Goal: Book appointment/travel/reservation

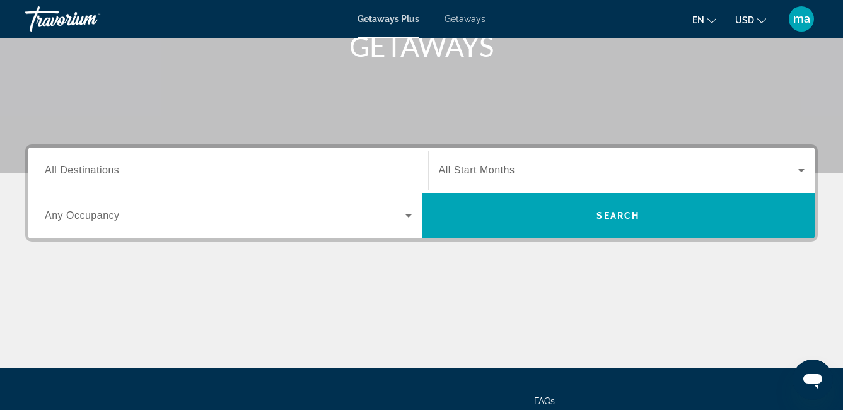
scroll to position [189, 0]
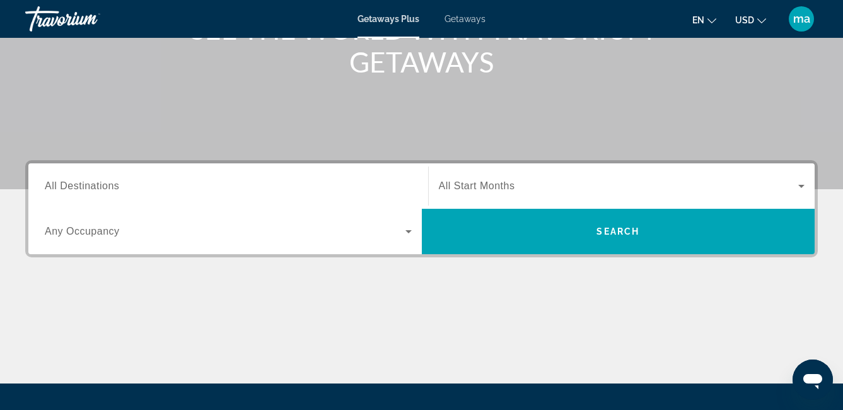
click at [120, 190] on input "Destination All Destinations" at bounding box center [228, 186] width 367 height 15
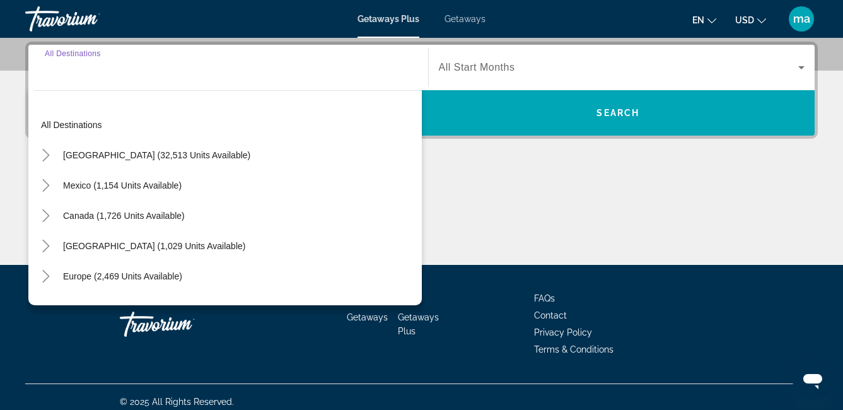
scroll to position [308, 0]
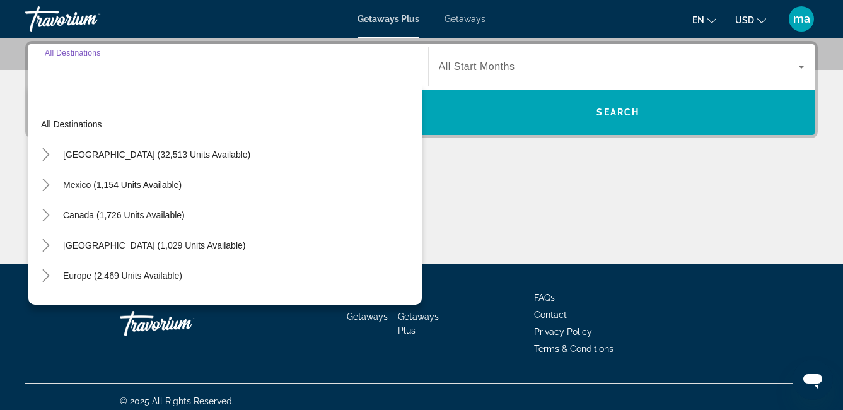
click at [73, 70] on input "Destination All Destinations" at bounding box center [228, 67] width 367 height 15
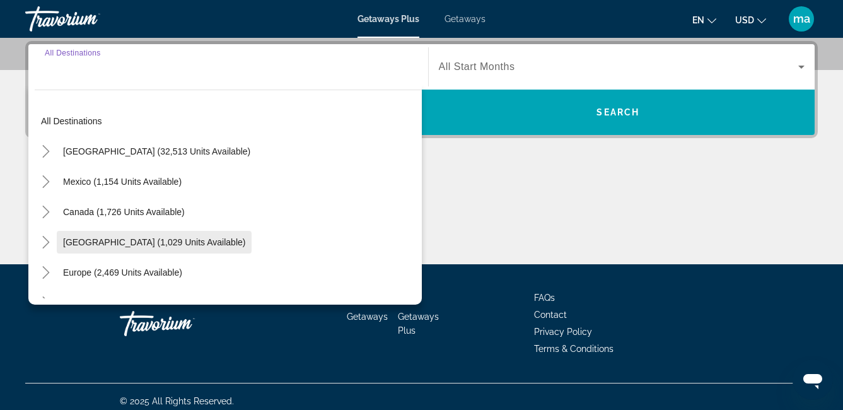
scroll to position [0, 0]
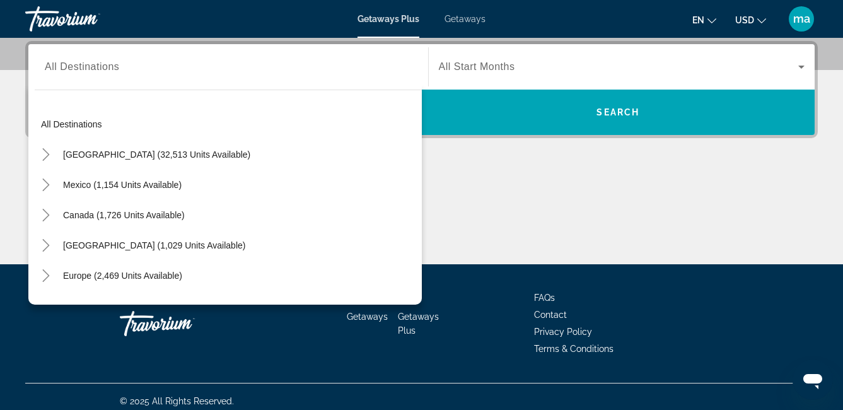
click at [758, 240] on div "Main content" at bounding box center [421, 217] width 792 height 95
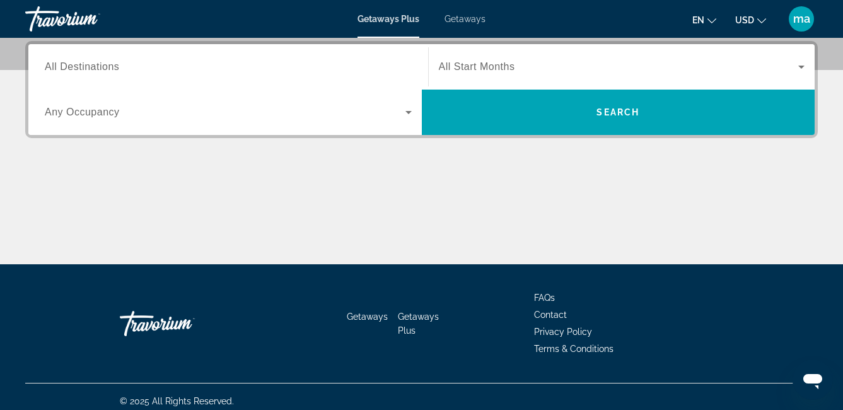
click at [408, 108] on icon "Search widget" at bounding box center [408, 112] width 15 height 15
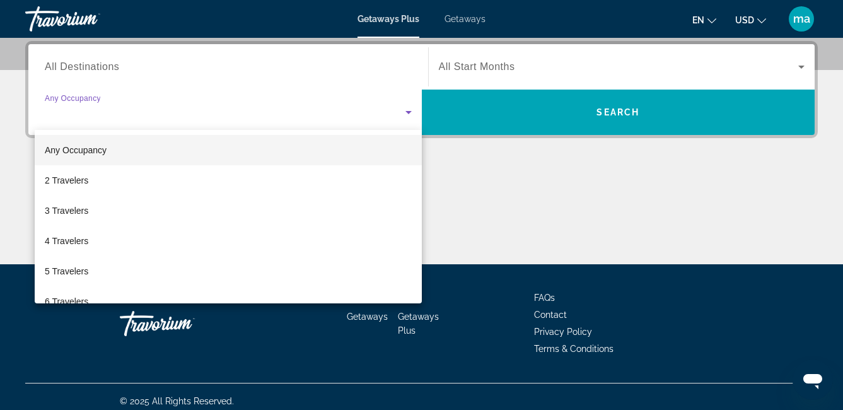
click at [408, 108] on div at bounding box center [421, 205] width 843 height 410
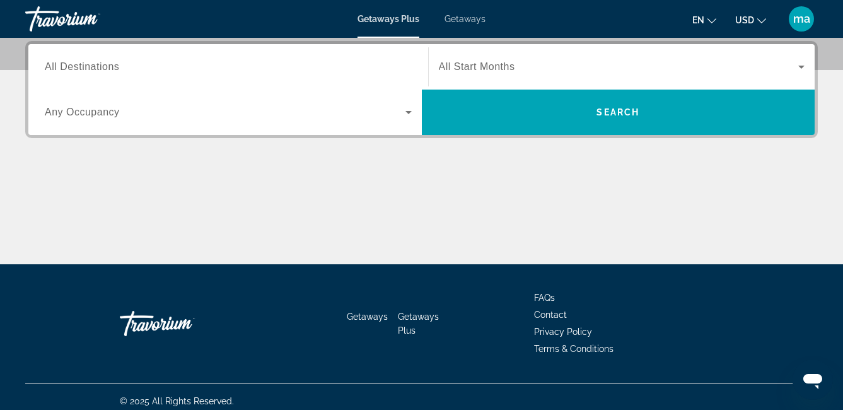
click at [372, 49] on div "Search widget" at bounding box center [228, 67] width 367 height 36
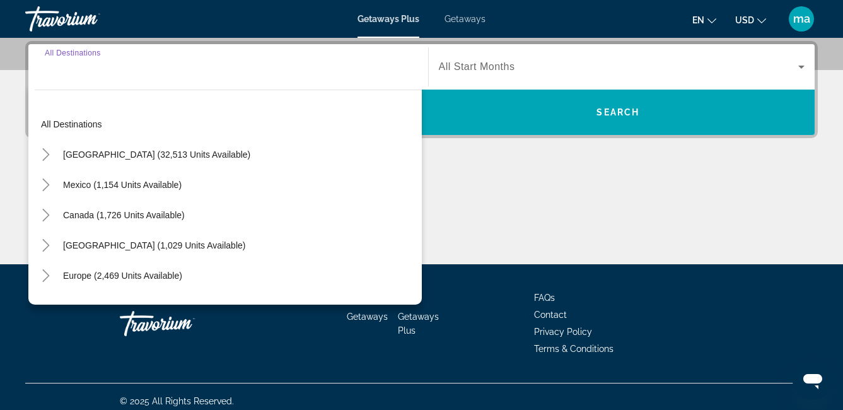
click at [100, 62] on input "Destination All Destinations" at bounding box center [228, 67] width 367 height 15
click at [47, 71] on input "Destination All Destinations" at bounding box center [228, 67] width 367 height 15
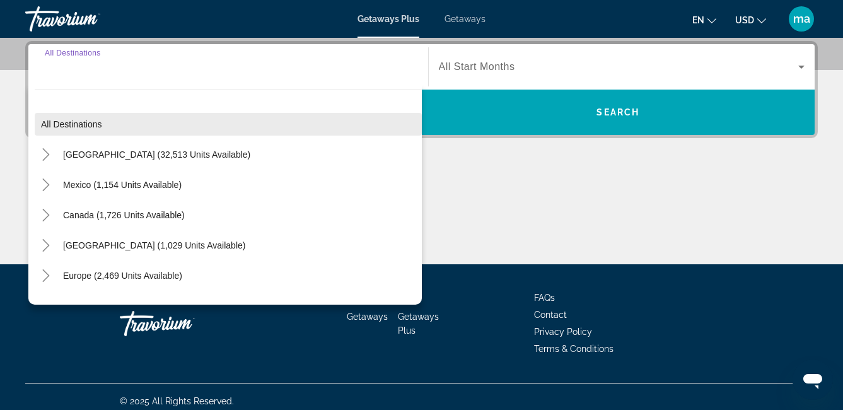
click at [83, 125] on span "All destinations" at bounding box center [71, 124] width 61 height 10
type input "**********"
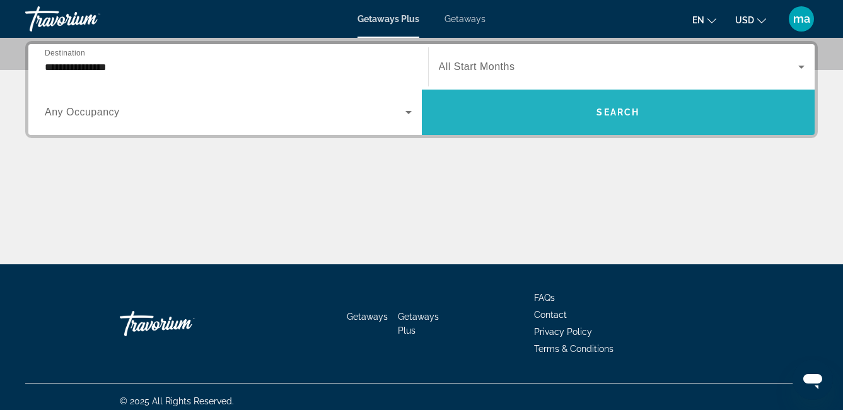
click at [628, 119] on span "Search widget" at bounding box center [618, 112] width 393 height 30
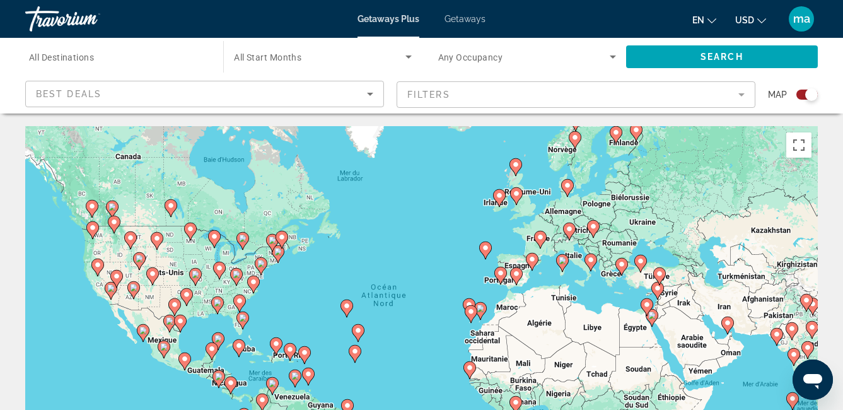
click at [533, 260] on image "Main content" at bounding box center [532, 259] width 8 height 8
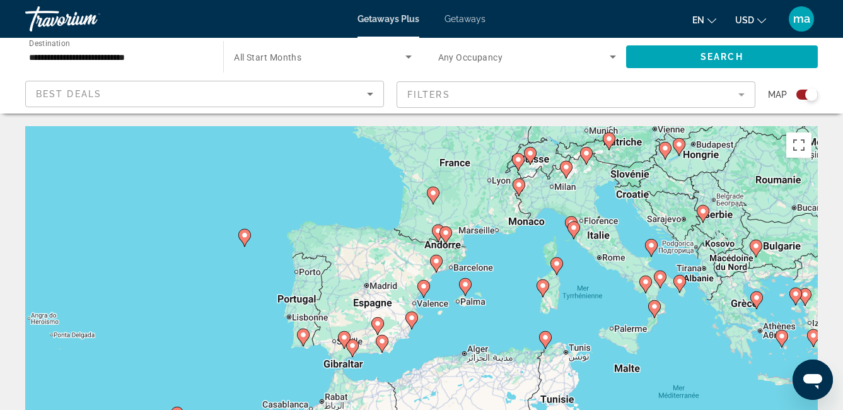
click at [437, 264] on image "Main content" at bounding box center [436, 261] width 8 height 8
type input "**********"
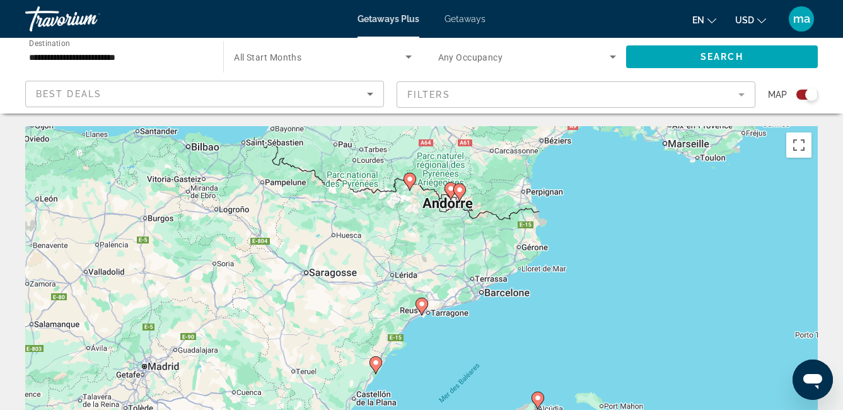
click at [422, 308] on icon "Main content" at bounding box center [420, 306] width 11 height 16
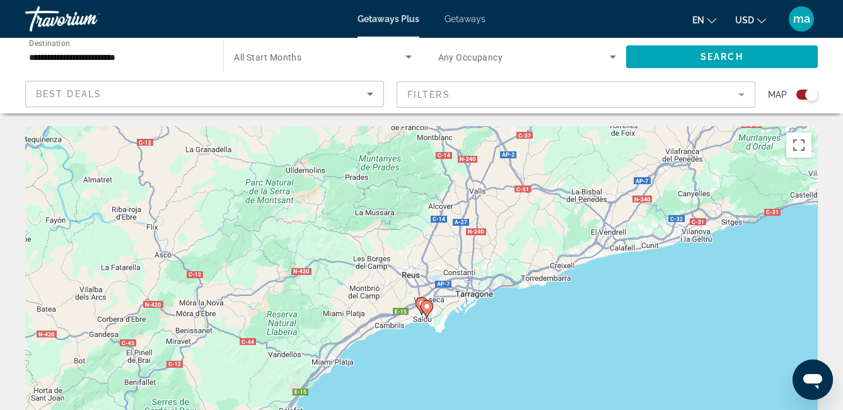
click at [422, 308] on icon "Main content" at bounding box center [425, 309] width 11 height 16
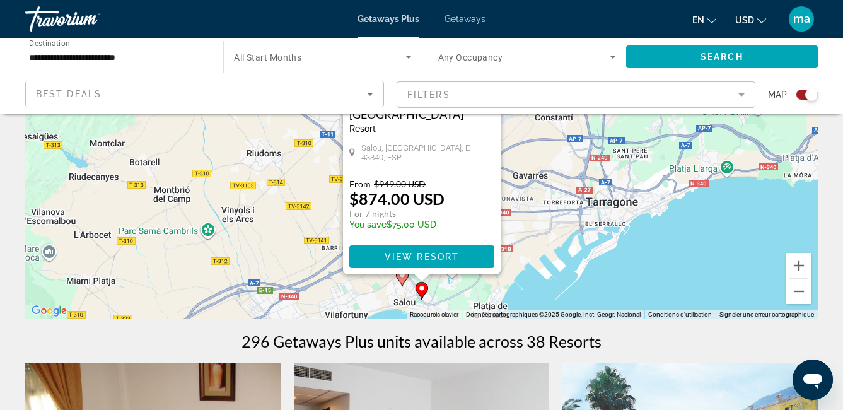
scroll to position [189, 0]
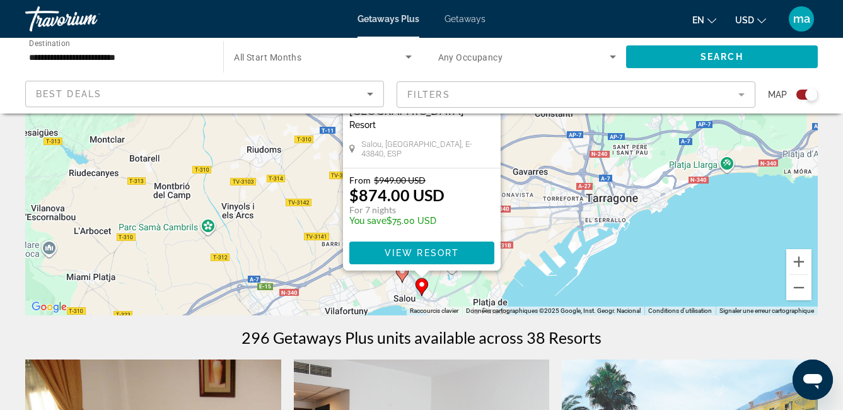
click at [402, 280] on icon "Main content" at bounding box center [401, 273] width 11 height 16
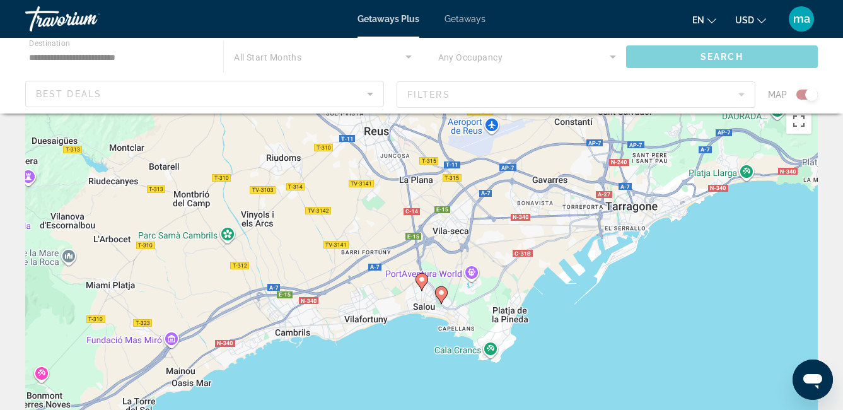
scroll to position [0, 0]
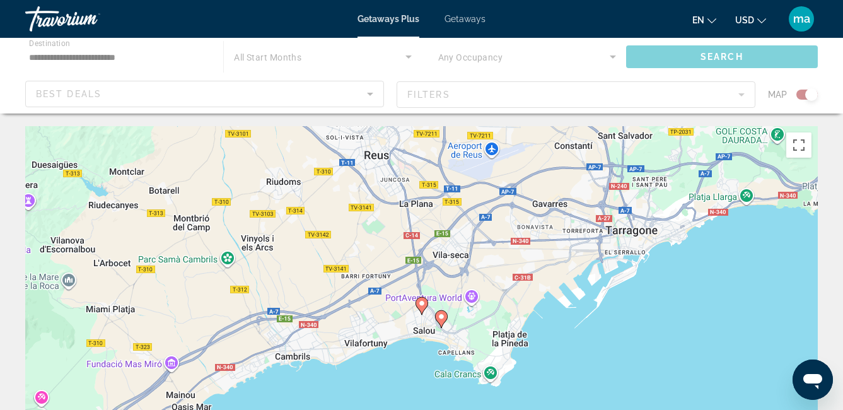
click at [419, 299] on icon "Main content" at bounding box center [420, 305] width 11 height 16
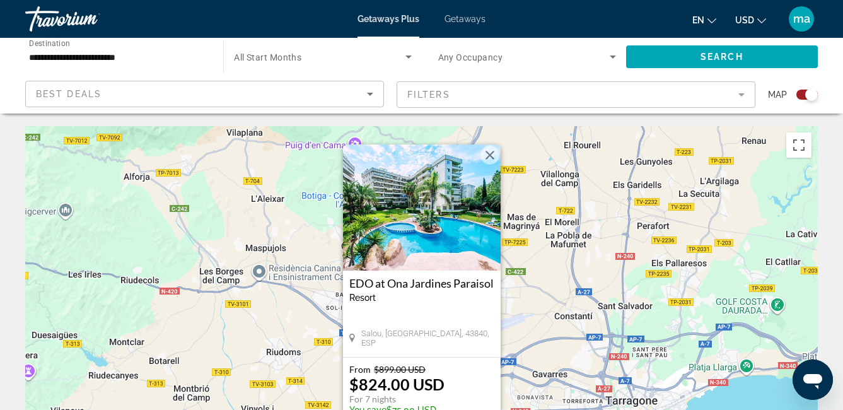
click at [489, 161] on button "Fermer" at bounding box center [489, 155] width 19 height 19
